Goal: Complete application form

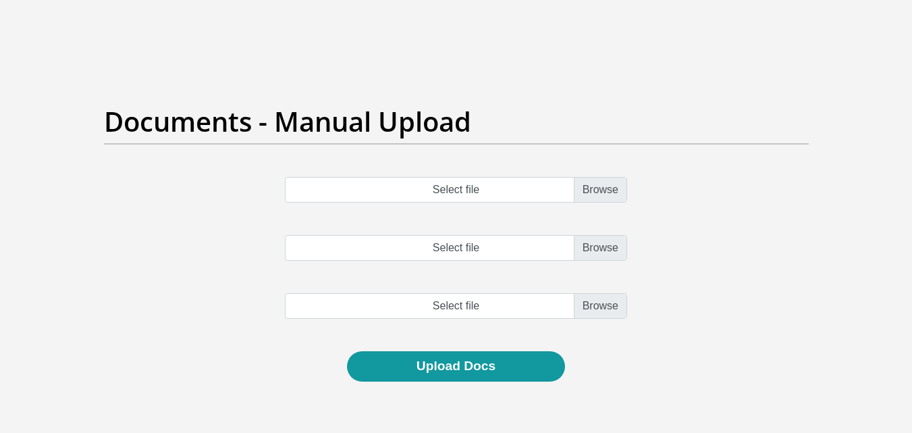
scroll to position [135, 0]
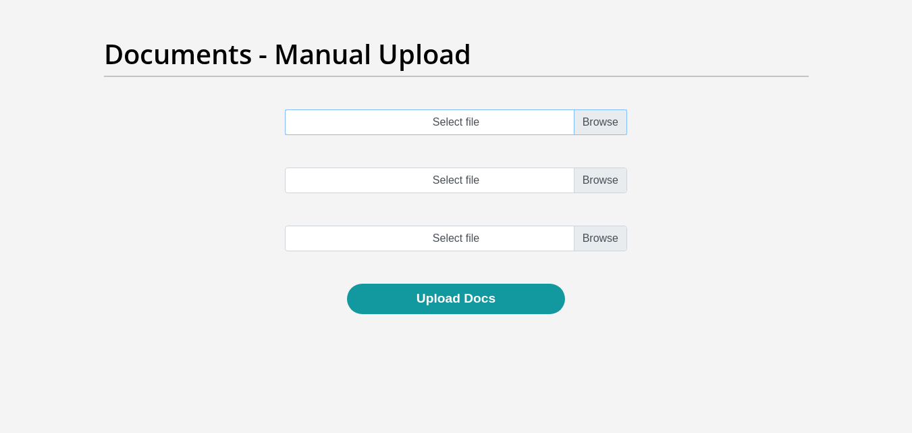
click at [610, 119] on input "Select file" at bounding box center [456, 122] width 342 height 26
type input "C:\fakepath\account_statement_1-Jun-2025_to_5-Sep-2025 (1).pdf"
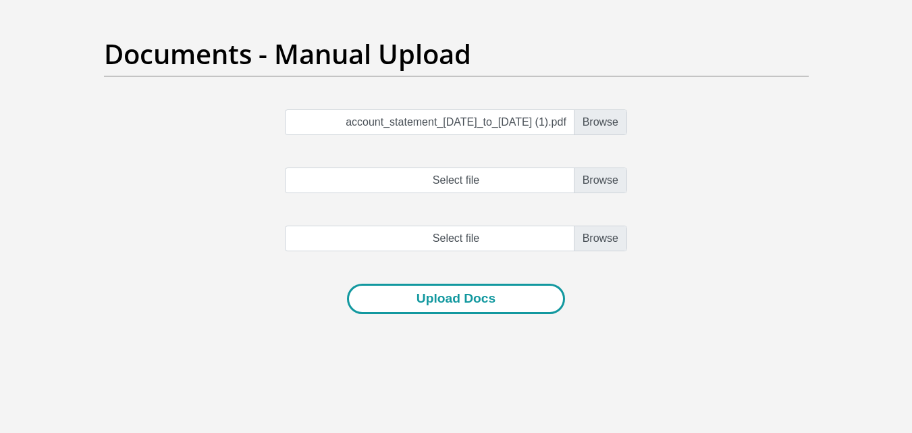
click at [483, 299] on button "Upload Docs" at bounding box center [456, 299] width 218 height 30
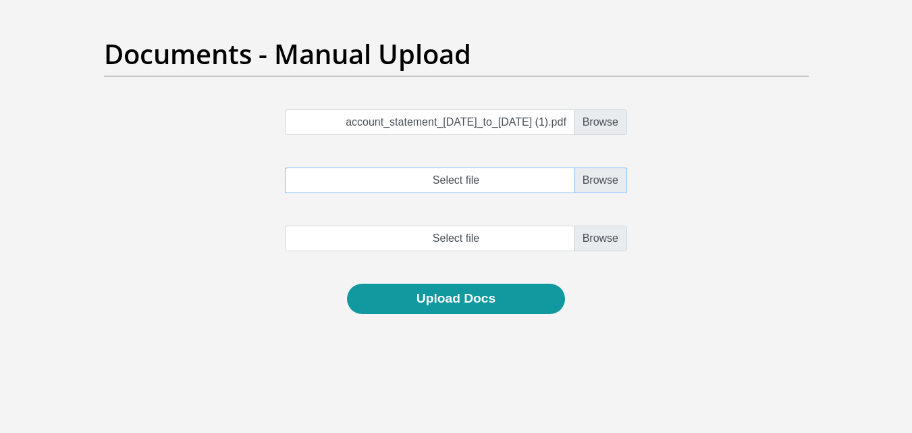
click at [603, 182] on input "Select file" at bounding box center [456, 180] width 342 height 26
type input "C:\fakepath\account_statement_1-Jun-2025_to_5-Sep-2025 (1).pdf"
click at [593, 237] on input "file" at bounding box center [456, 238] width 342 height 26
type input "C:\fakepath\account_statement_1-Jun-2025_to_5-Sep-2025.pdf"
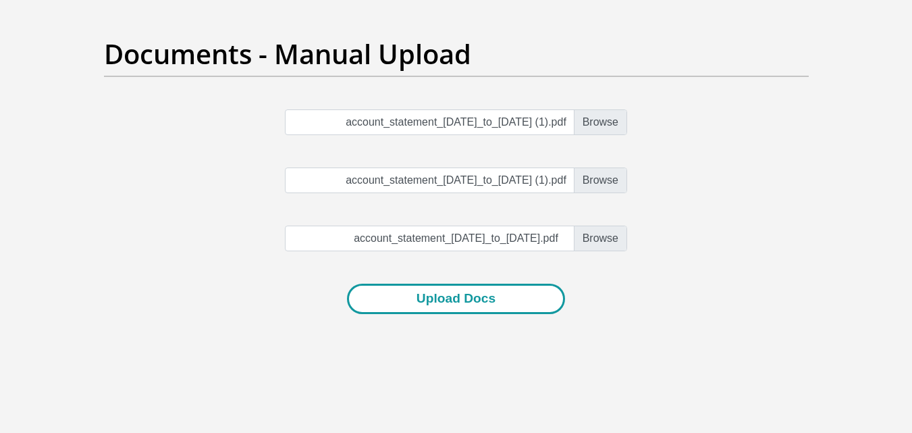
click at [460, 300] on button "Upload Docs" at bounding box center [456, 299] width 218 height 30
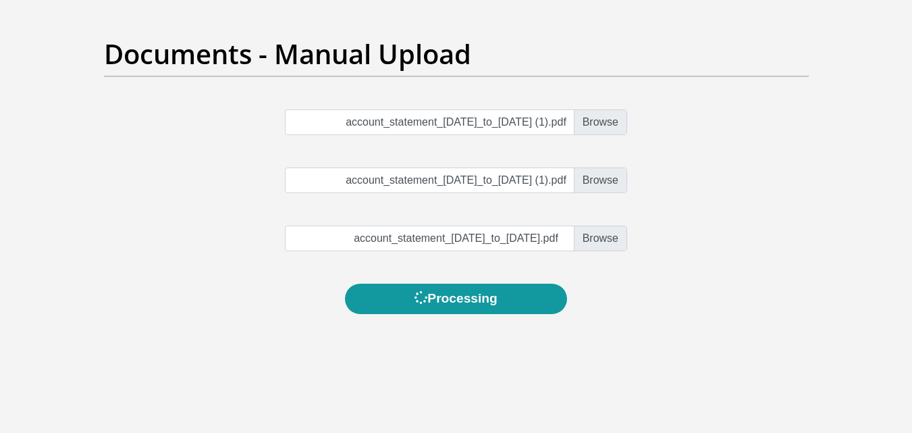
scroll to position [0, 0]
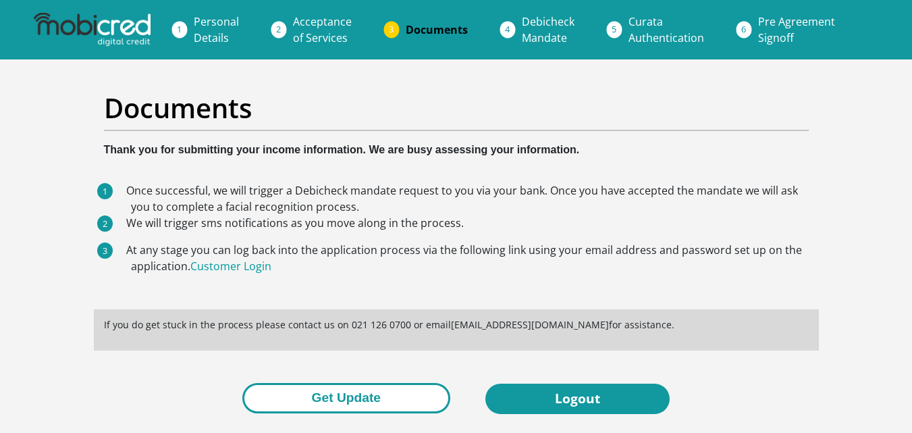
click at [361, 397] on button "Get Update" at bounding box center [346, 398] width 208 height 30
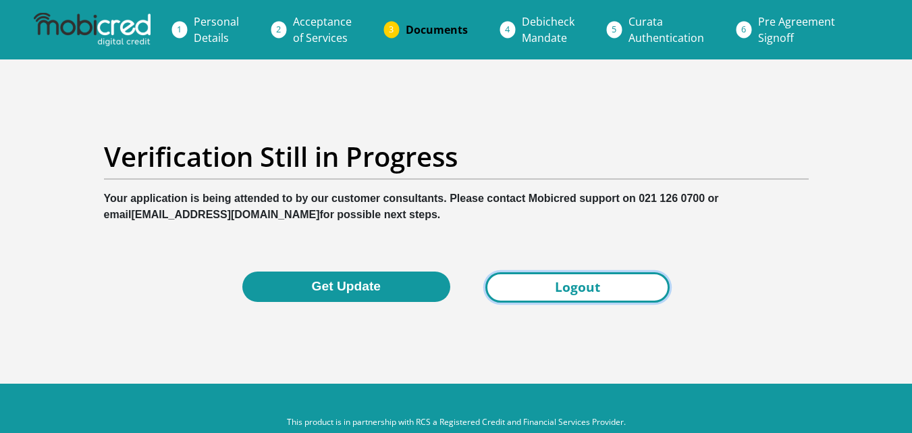
click at [549, 289] on link "Logout" at bounding box center [577, 287] width 184 height 30
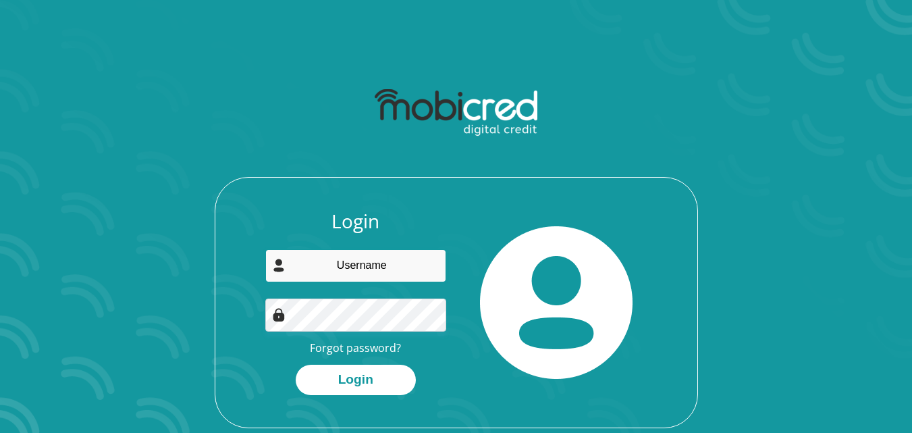
click at [327, 270] on input "email" at bounding box center [355, 265] width 181 height 33
type input "reanckekoekemoer@gmail.com"
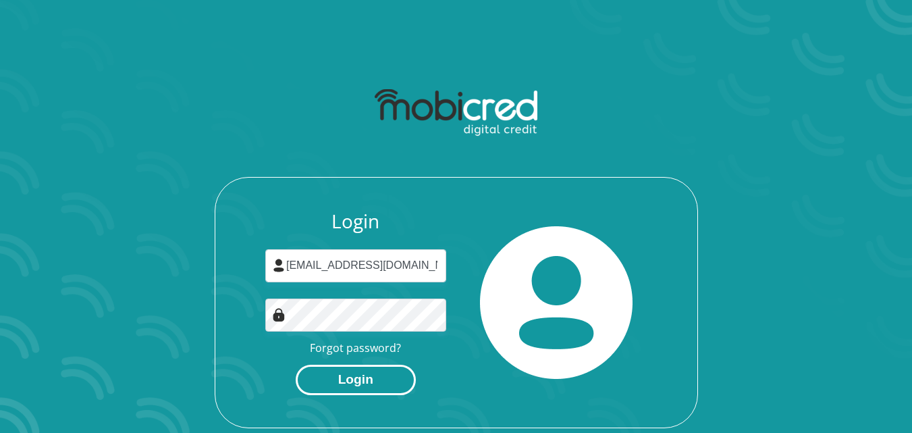
click at [351, 381] on button "Login" at bounding box center [356, 380] width 120 height 30
